Goal: Task Accomplishment & Management: Complete application form

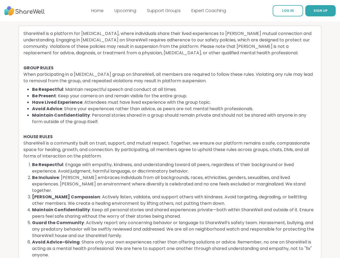
click at [170, 125] on li "Maintain Confidentiality : Personal stories shared in a group should remain pri…" at bounding box center [174, 118] width 284 height 13
click at [313, 11] on span "SIGN UP" at bounding box center [320, 10] width 14 height 5
click at [170, 125] on li "Maintain Confidentiality : Personal stories shared in a group should remain pri…" at bounding box center [174, 118] width 284 height 13
click at [313, 11] on span "SIGN UP" at bounding box center [320, 10] width 14 height 5
